Goal: Information Seeking & Learning: Learn about a topic

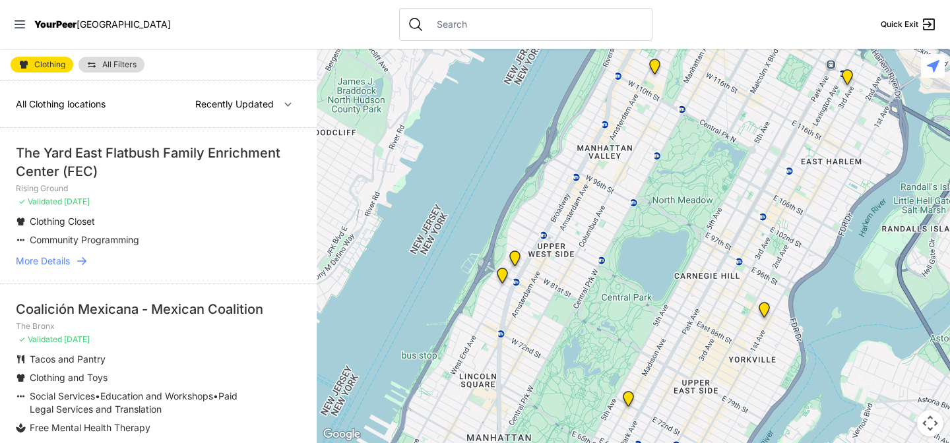
scroll to position [27, 0]
click at [499, 277] on img at bounding box center [502, 278] width 16 height 21
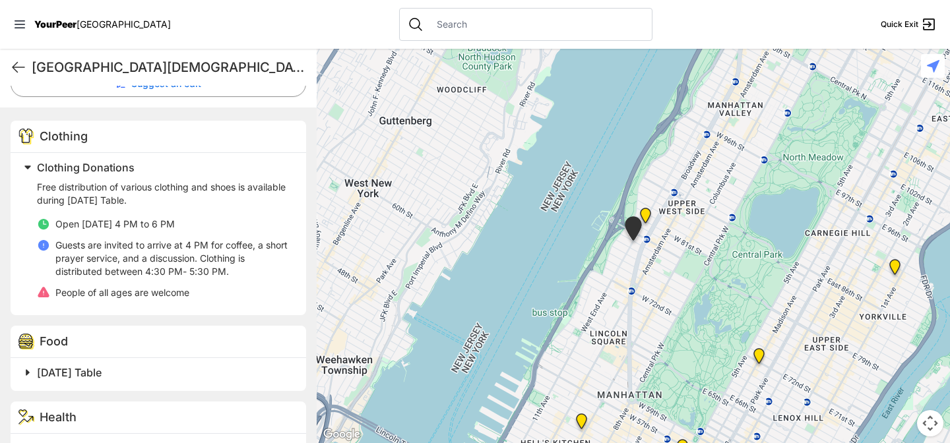
scroll to position [395, 0]
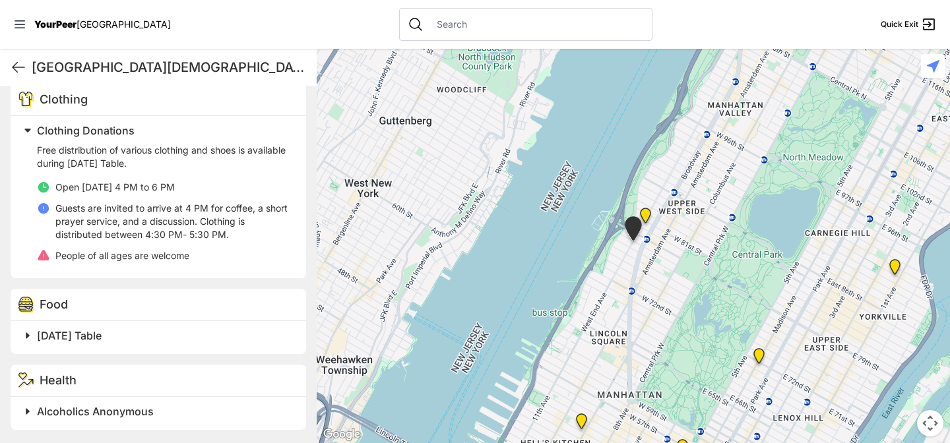
click at [35, 333] on span at bounding box center [192, 336] width 348 height 18
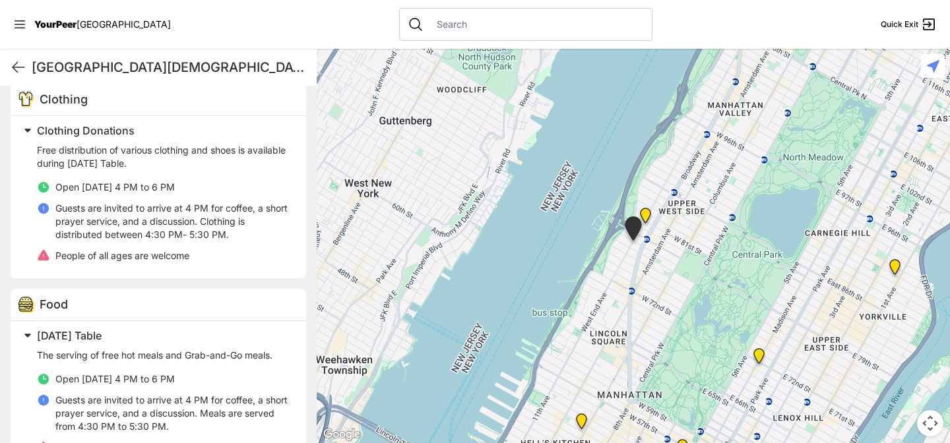
click at [35, 333] on span at bounding box center [192, 336] width 348 height 18
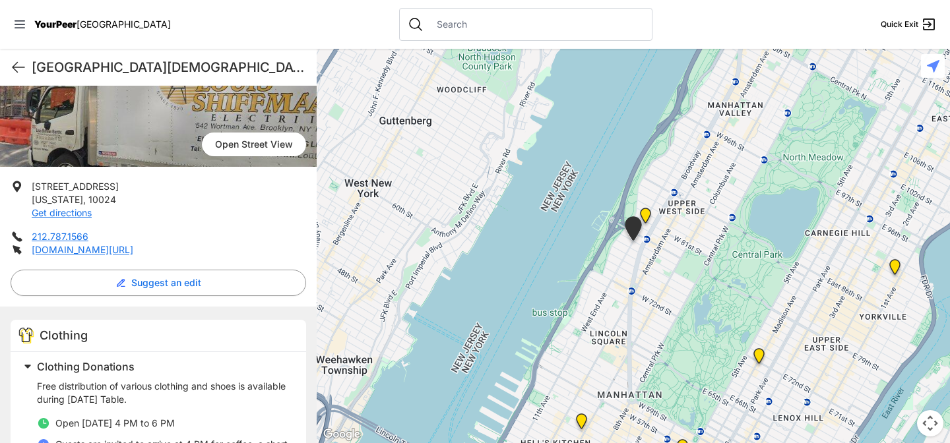
scroll to position [153, 0]
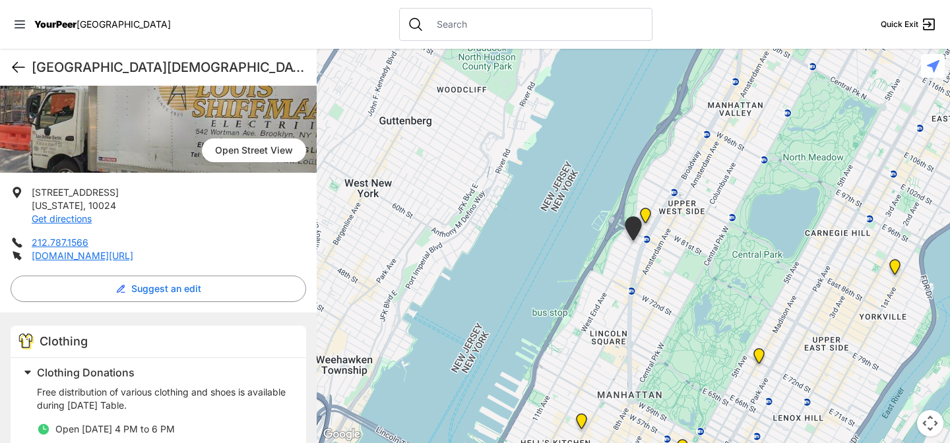
click at [23, 64] on icon at bounding box center [19, 67] width 16 height 16
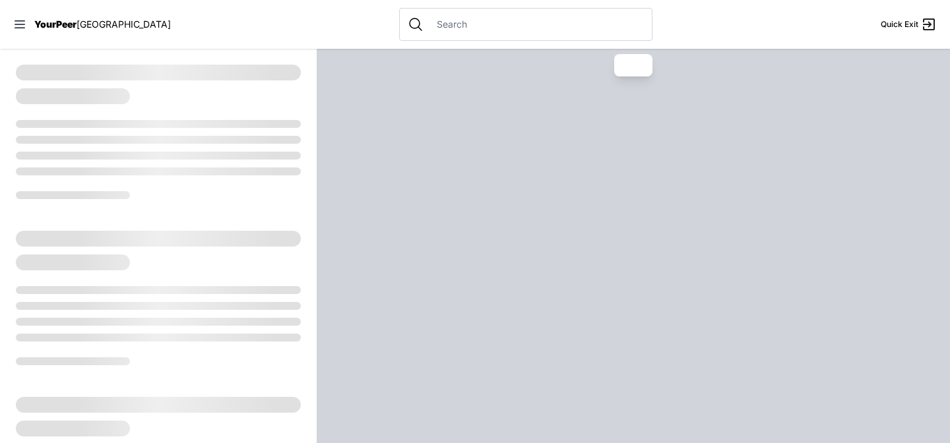
select select "recentlyUpdated"
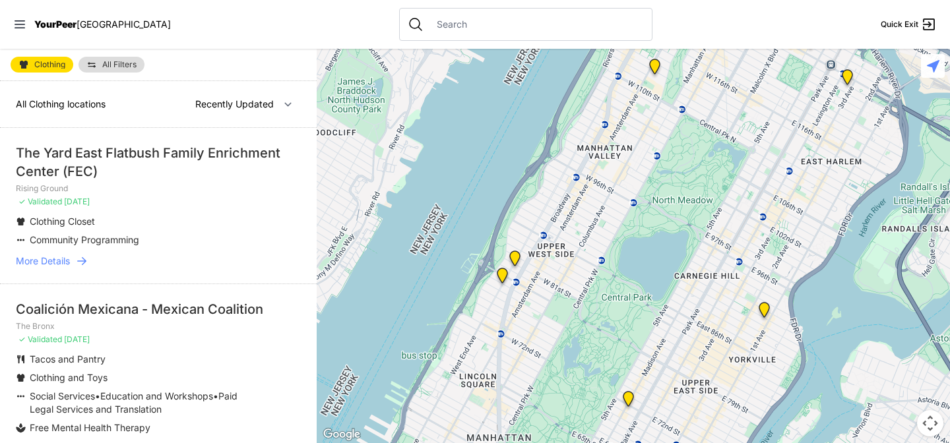
click at [515, 255] on img "Pathways Adult Drop-In Program" at bounding box center [515, 261] width 16 height 21
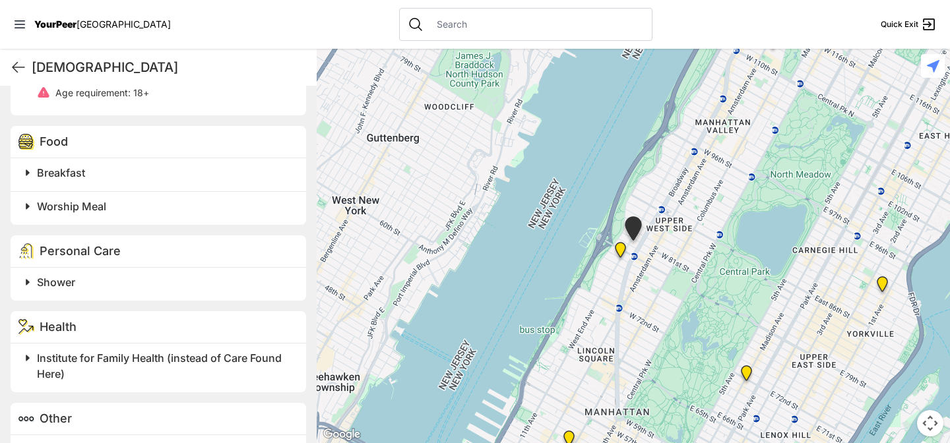
scroll to position [583, 0]
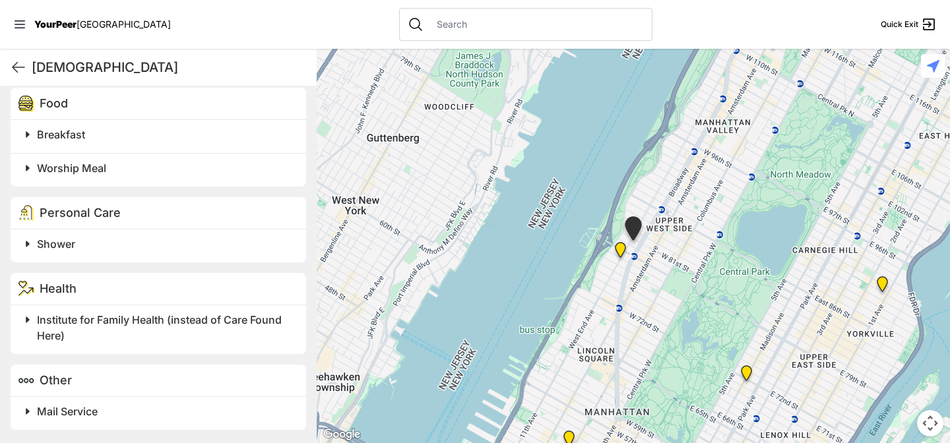
click at [30, 164] on span at bounding box center [192, 168] width 348 height 18
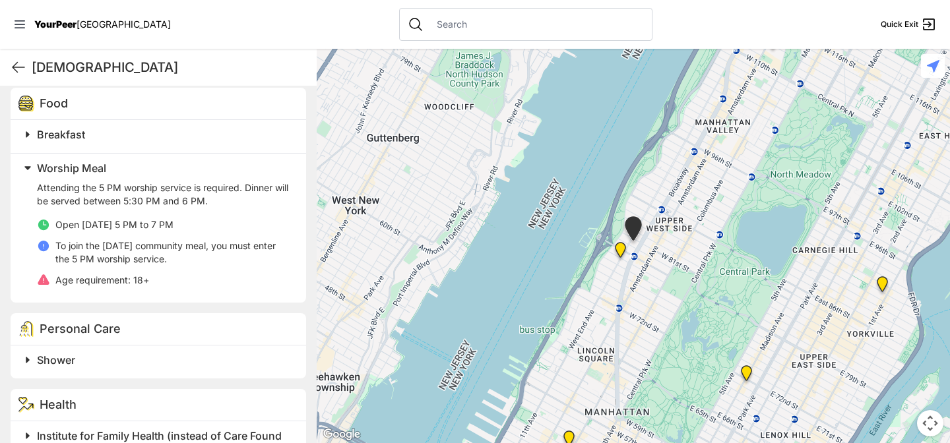
click at [31, 133] on span at bounding box center [192, 134] width 348 height 18
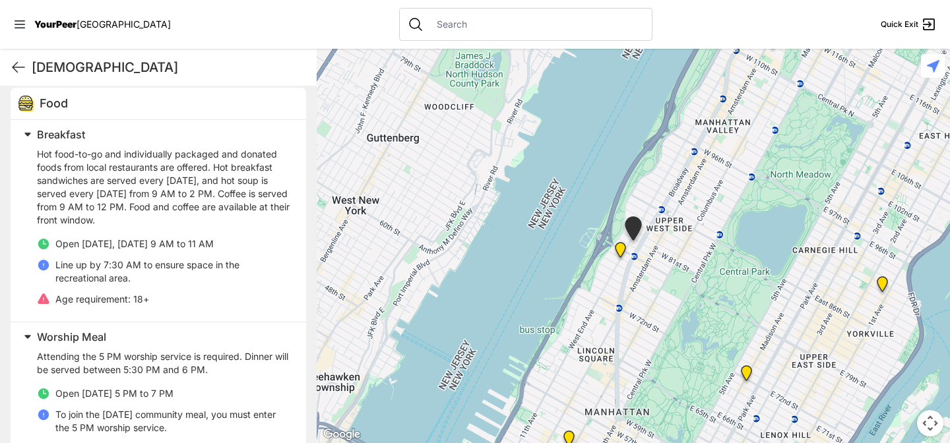
click at [30, 128] on span at bounding box center [192, 134] width 348 height 18
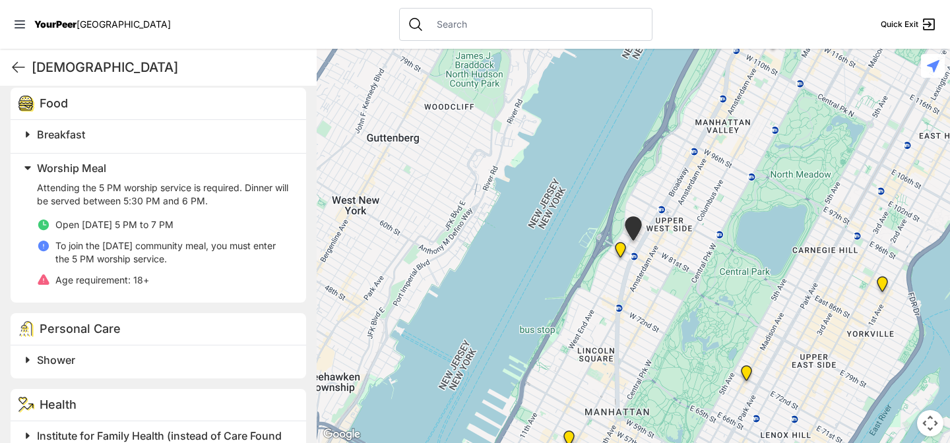
click at [26, 165] on span at bounding box center [192, 168] width 348 height 18
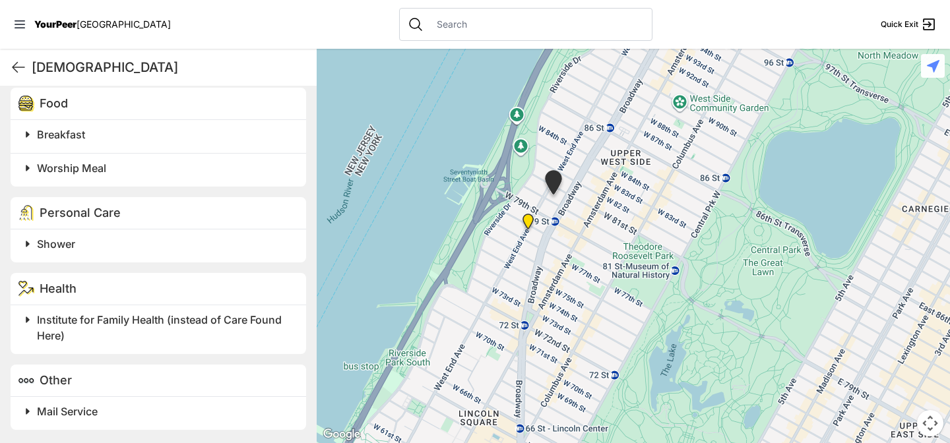
drag, startPoint x: 596, startPoint y: 232, endPoint x: 654, endPoint y: 230, distance: 57.5
click at [654, 230] on div at bounding box center [633, 246] width 633 height 395
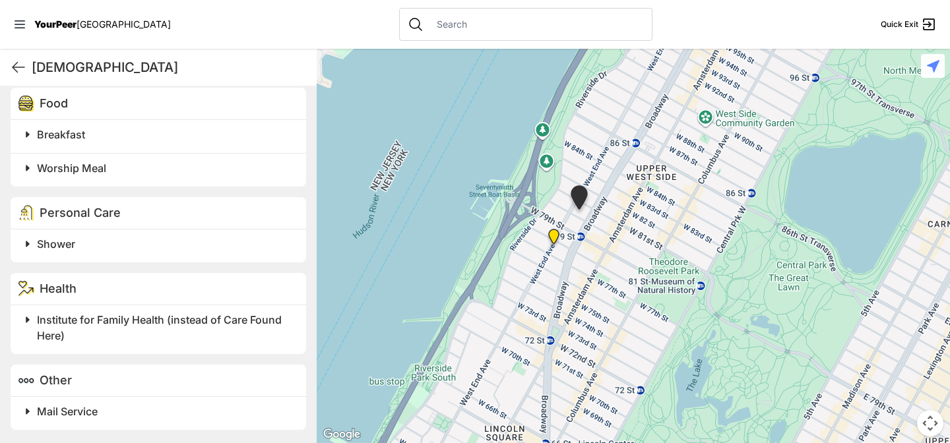
drag, startPoint x: 573, startPoint y: 267, endPoint x: 600, endPoint y: 282, distance: 31.3
click at [600, 282] on div at bounding box center [633, 246] width 633 height 395
click at [553, 237] on img at bounding box center [554, 239] width 16 height 21
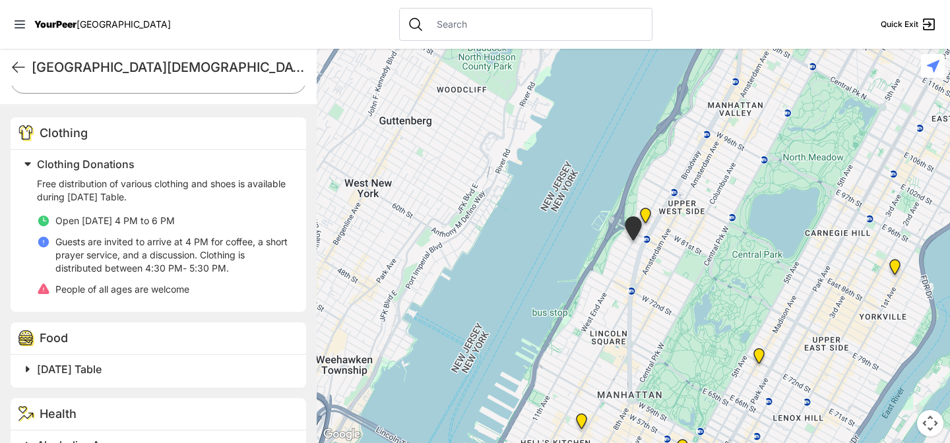
scroll to position [395, 0]
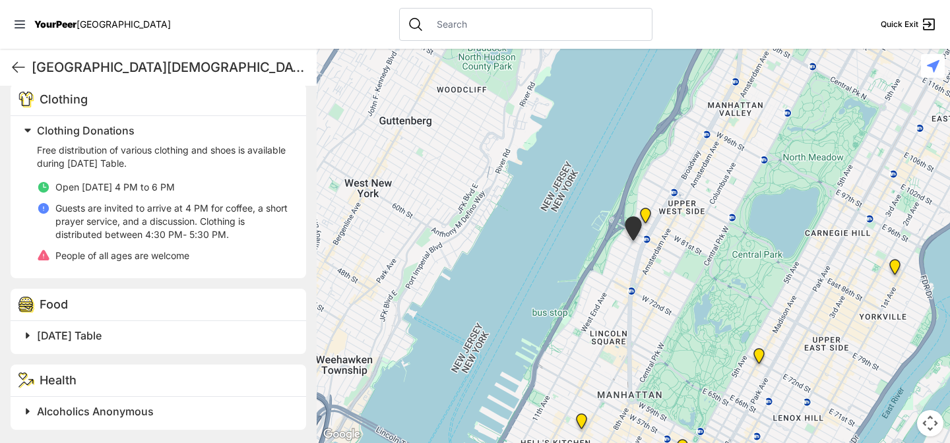
click at [27, 338] on span at bounding box center [192, 336] width 348 height 18
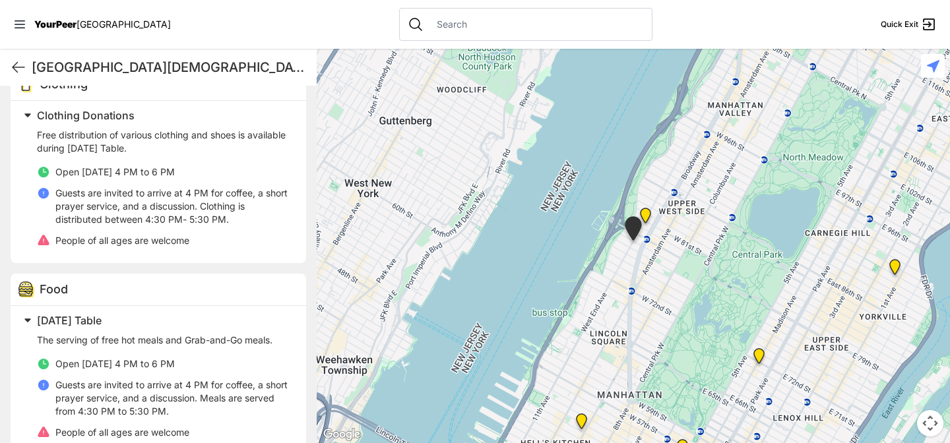
scroll to position [409, 0]
click at [644, 212] on img "Pathways Adult Drop-In Program" at bounding box center [645, 218] width 16 height 21
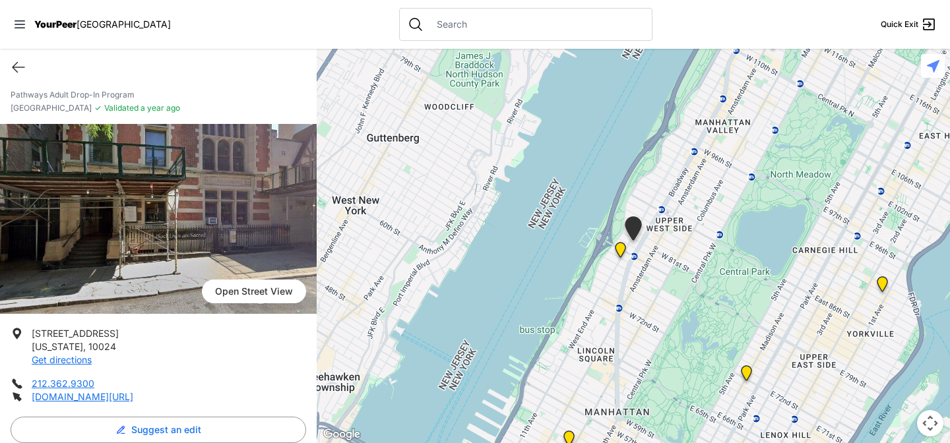
scroll to position [28, 0]
